Goal: Task Accomplishment & Management: Manage account settings

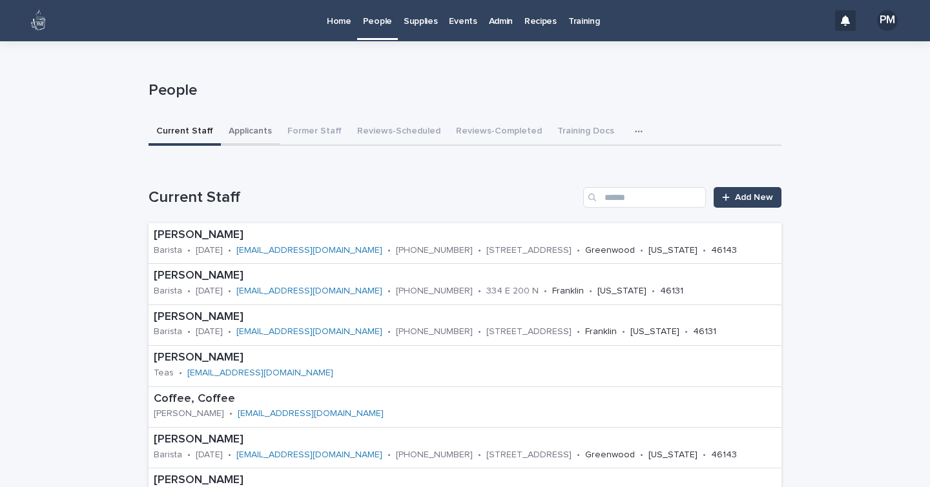
click at [235, 127] on button "Applicants" at bounding box center [250, 132] width 59 height 27
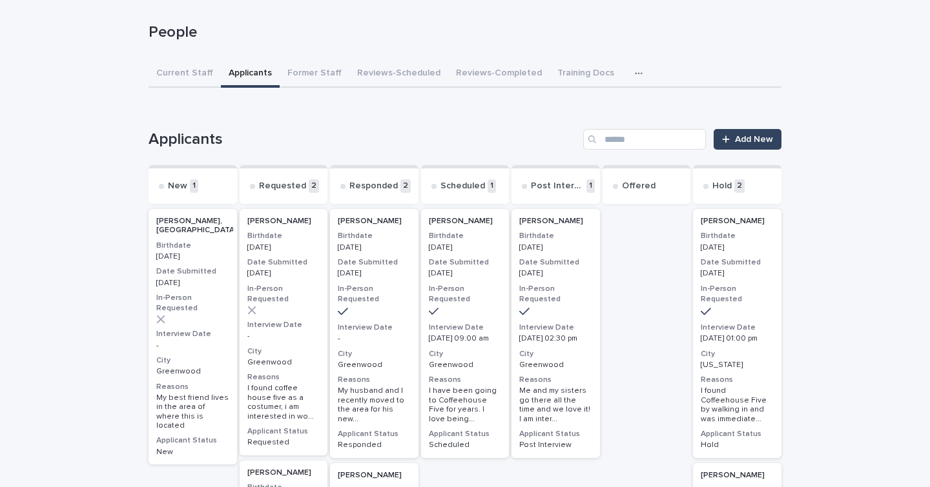
scroll to position [59, 0]
click at [213, 341] on p "-" at bounding box center [192, 345] width 73 height 9
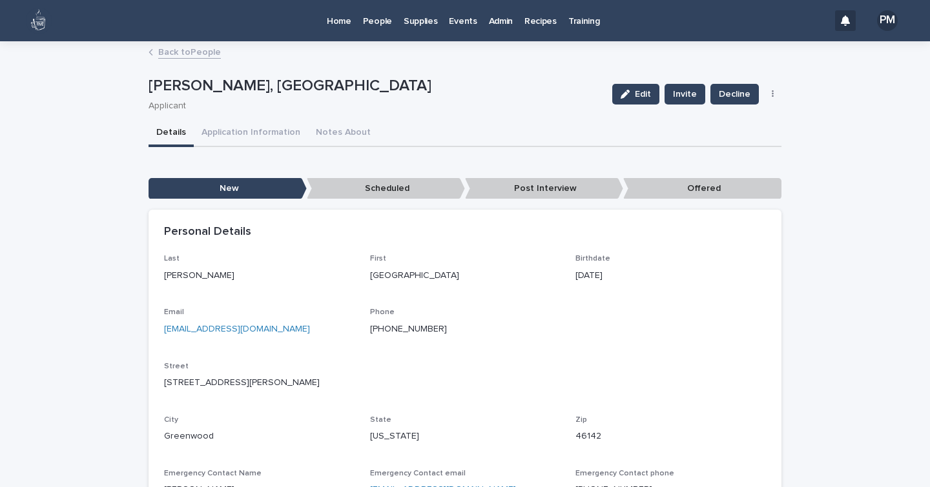
scroll to position [45, 0]
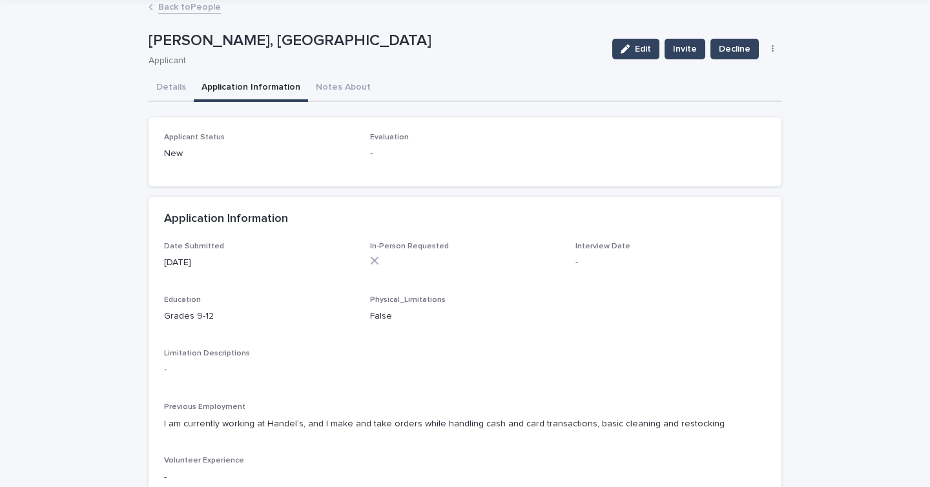
click at [254, 82] on button "Application Information" at bounding box center [251, 88] width 114 height 27
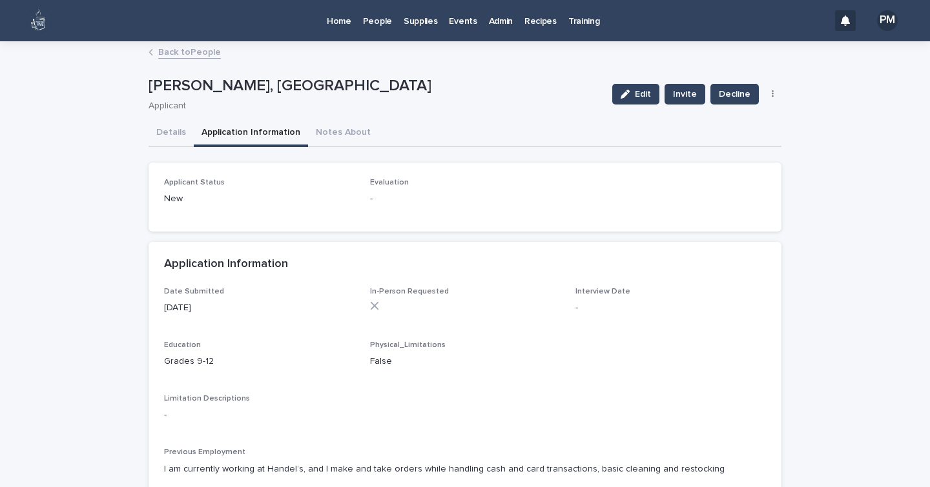
click at [771, 95] on icon "button" at bounding box center [772, 94] width 3 height 9
click at [727, 121] on span "HS Student Decline" at bounding box center [726, 120] width 81 height 13
click at [368, 23] on p "People" at bounding box center [377, 13] width 29 height 27
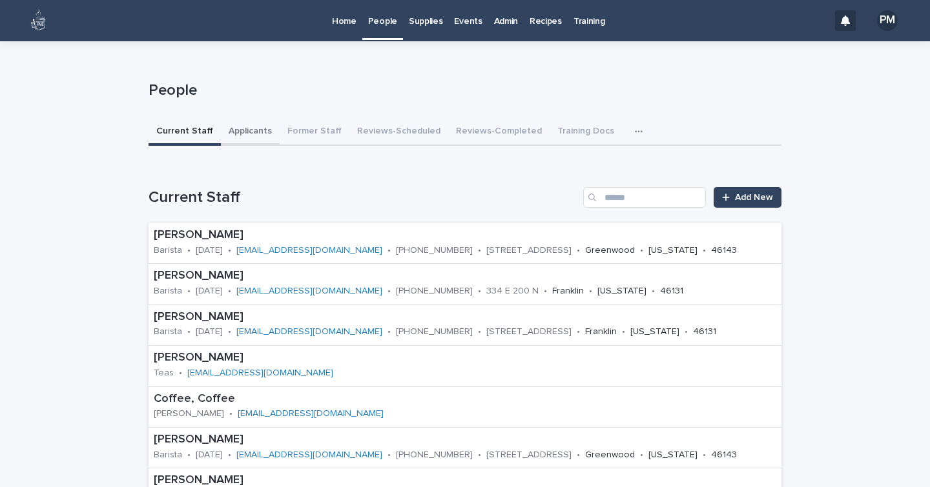
click at [256, 130] on button "Applicants" at bounding box center [250, 132] width 59 height 27
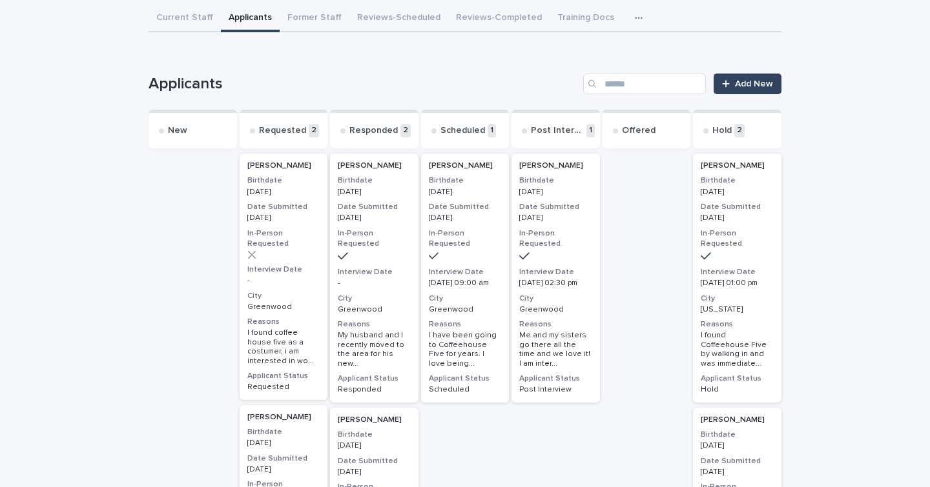
scroll to position [115, 0]
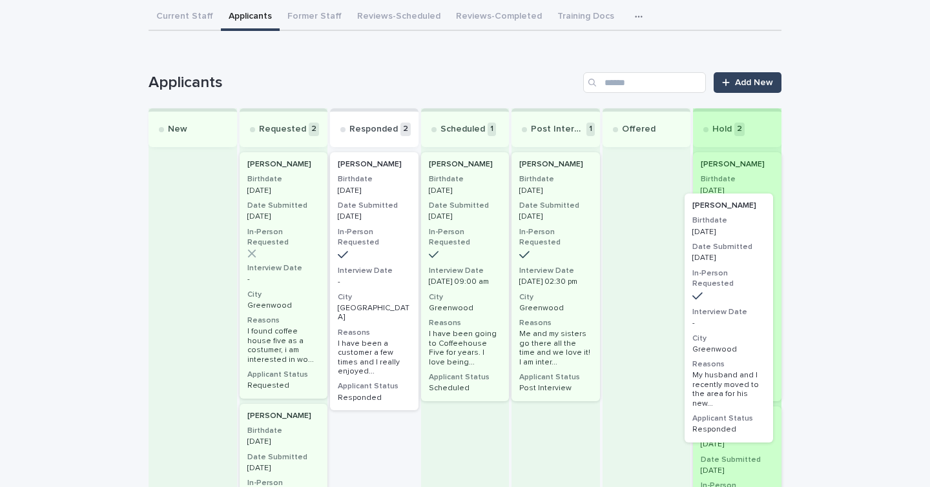
drag, startPoint x: 362, startPoint y: 230, endPoint x: 742, endPoint y: 268, distance: 382.1
click at [742, 268] on div "New Requested 2 [PERSON_NAME] Birthdate [DEMOGRAPHIC_DATA] Date Submitted [DATE…" at bounding box center [464, 416] width 633 height 617
